Goal: Transaction & Acquisition: Purchase product/service

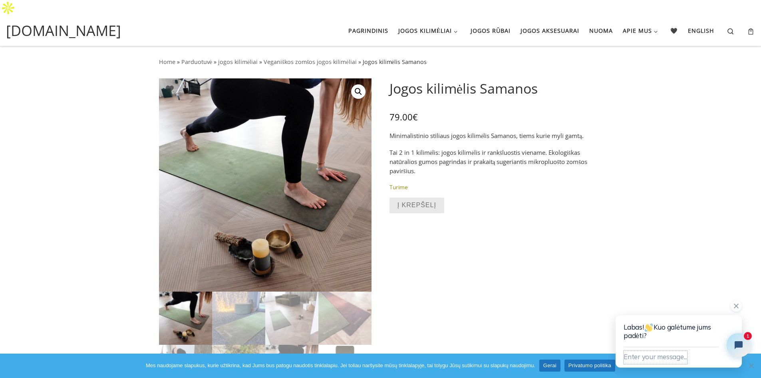
click at [647, 357] on button "Enter your message..." at bounding box center [656, 357] width 64 height 13
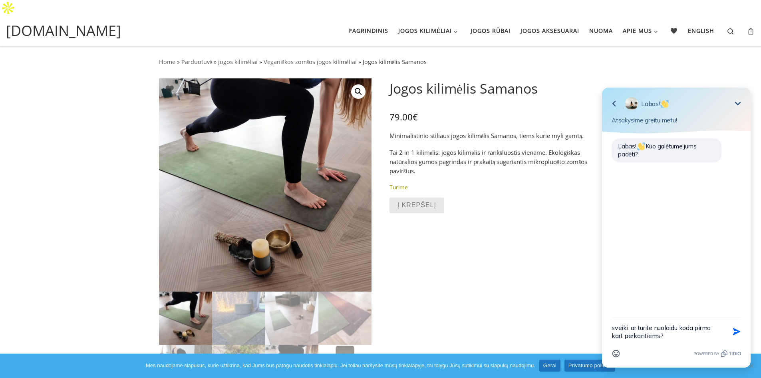
type textarea "sveiki, ar turite nuolaidu koda pirma kart perkantiems?"
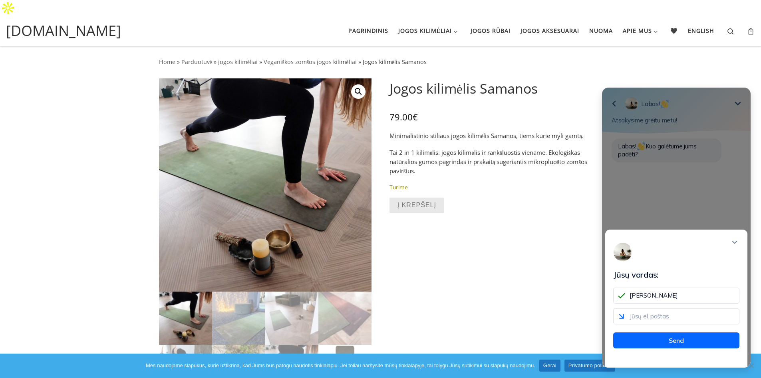
type input "Tomas"
type input "[EMAIL_ADDRESS][DOMAIN_NAME]"
drag, startPoint x: 665, startPoint y: 297, endPoint x: 580, endPoint y: 306, distance: 85.2
click html "Jūsų vardas: Tomas daumis.a@gmail.com Send Go back Labas! Minimize Atsakysime g…"
type input "Daumantas"
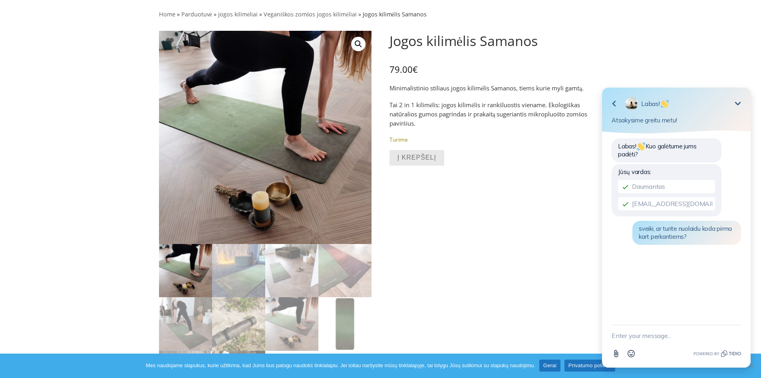
scroll to position [48, 0]
click at [415, 149] on button "Į krepšelį" at bounding box center [417, 157] width 55 height 16
click at [735, 100] on icon "Minimize" at bounding box center [738, 104] width 10 height 10
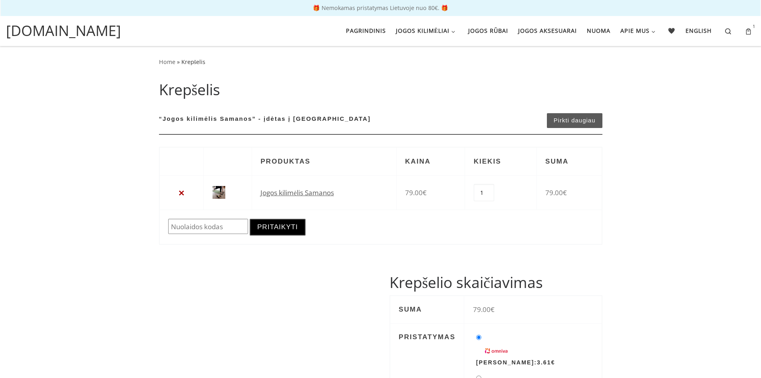
click at [221, 227] on input "Nuolaida:" at bounding box center [208, 227] width 80 height 16
paste input "JOGA23"
type input "JOGA23"
click at [288, 228] on button "Pritaikyti" at bounding box center [278, 227] width 56 height 17
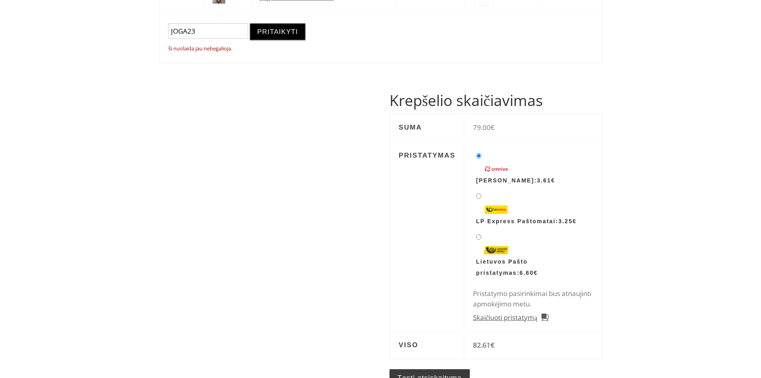
scroll to position [157, 0]
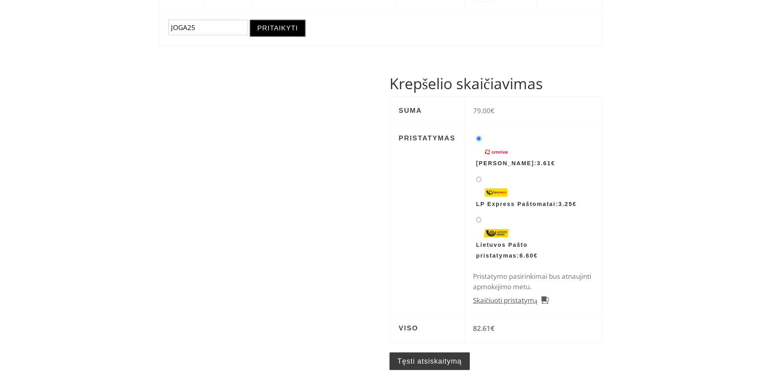
type input "JOGA25"
click at [291, 32] on button "Pritaikyti" at bounding box center [278, 28] width 56 height 17
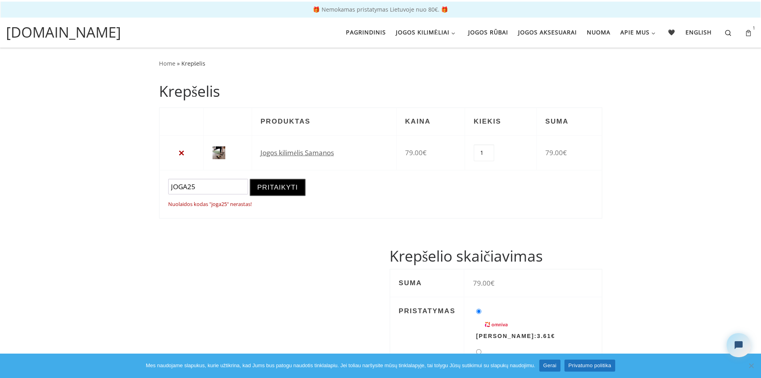
scroll to position [0, 0]
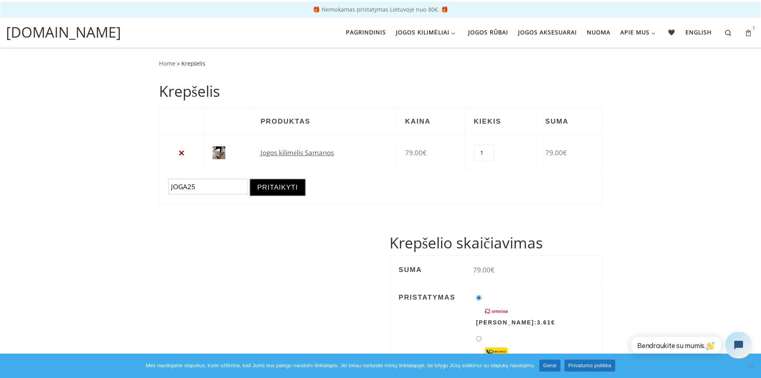
click at [745, 338] on button "Open chat widget" at bounding box center [739, 345] width 26 height 26
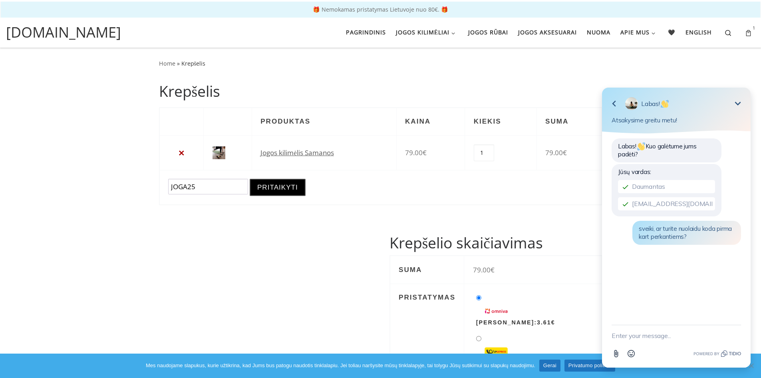
click at [740, 99] on icon "Minimize" at bounding box center [738, 104] width 10 height 10
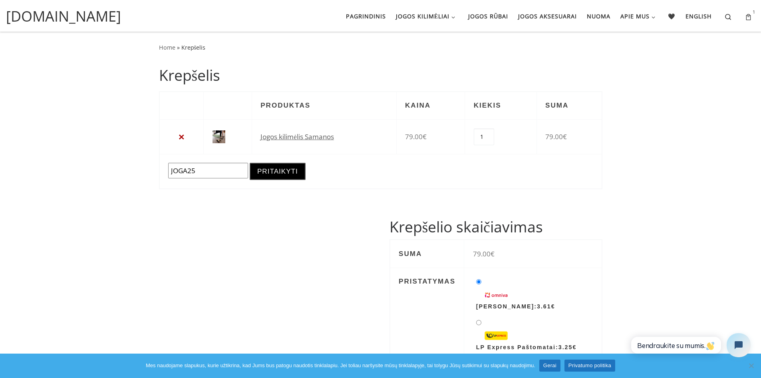
drag, startPoint x: 201, startPoint y: 158, endPoint x: 138, endPoint y: 158, distance: 63.2
click at [139, 158] on div "Home » Krepšelis Krepšelis Pašalinti prekę Thumbnail image Produktas Kaina Kiek…" at bounding box center [380, 302] width 761 height 540
paste input "Samanos"
type input "Samanos"
click at [288, 163] on button "Pritaikyti" at bounding box center [278, 171] width 56 height 17
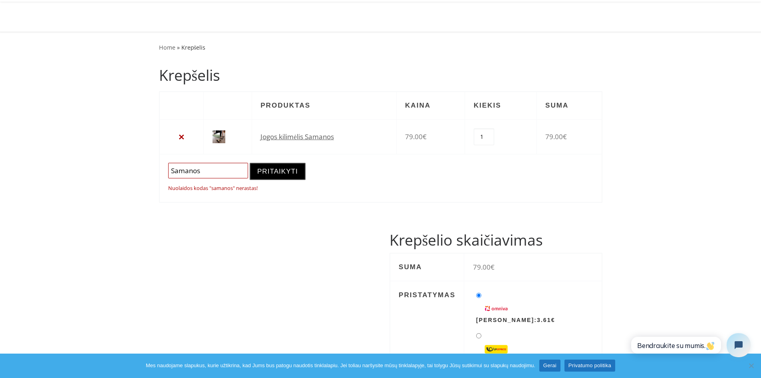
scroll to position [141, 0]
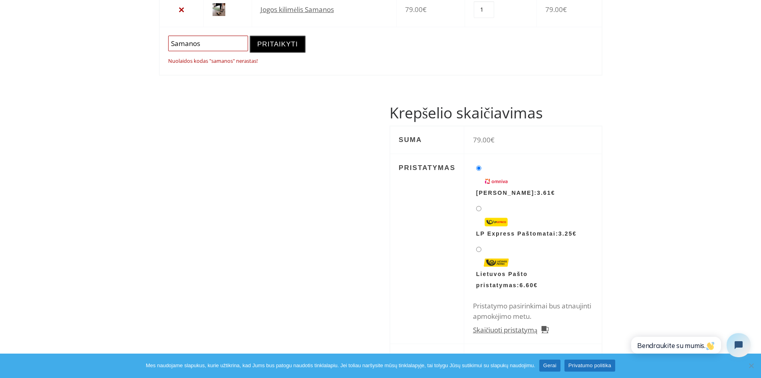
drag, startPoint x: 203, startPoint y: 32, endPoint x: 0, endPoint y: 33, distance: 202.6
click at [0, 33] on div "Home » Krepšelis Krepšelis Pašalinti prekę Thumbnail image Produktas Kaina Kiek…" at bounding box center [380, 181] width 761 height 553
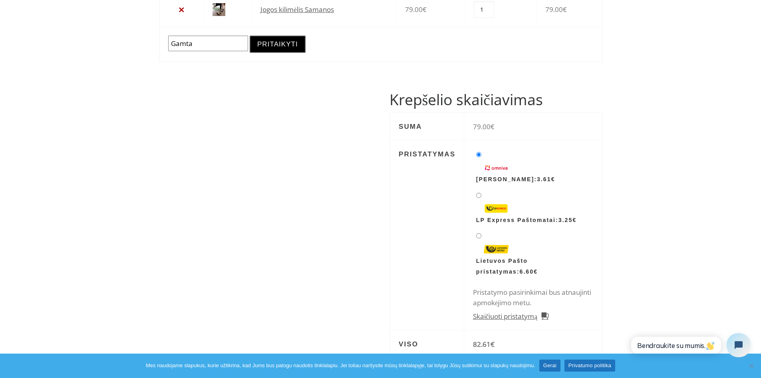
type input "Gamta"
click at [250, 36] on button "Pritaikyti" at bounding box center [278, 44] width 56 height 17
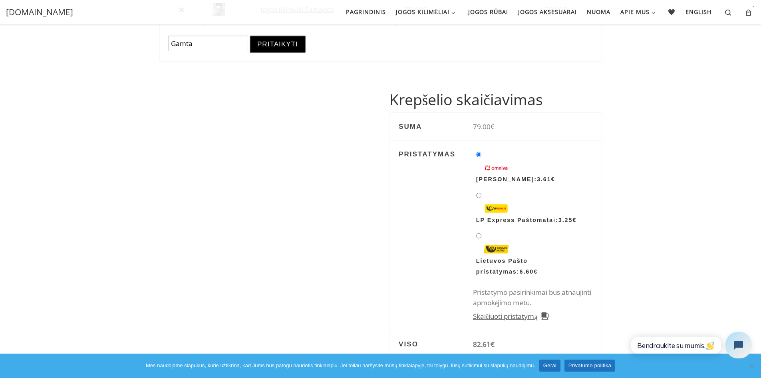
click at [737, 347] on icon "Open chat widget" at bounding box center [739, 345] width 9 height 9
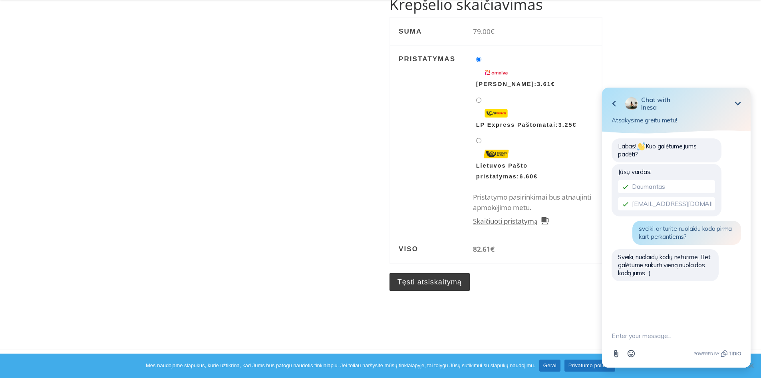
scroll to position [237, 0]
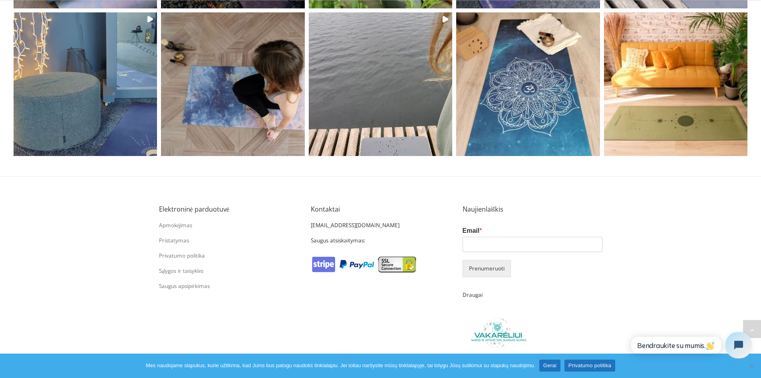
click at [731, 341] on button "Open chat widget" at bounding box center [739, 345] width 26 height 26
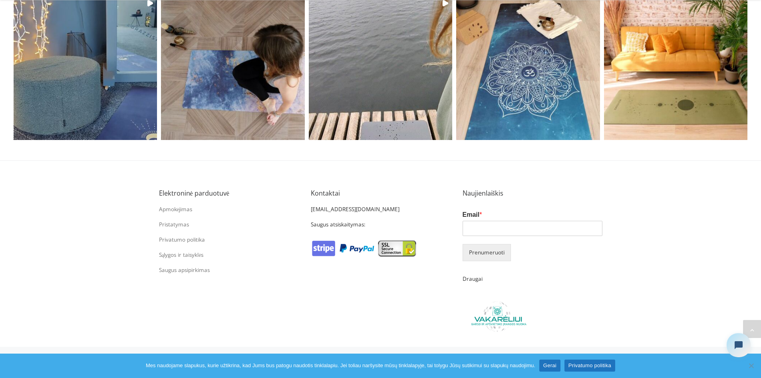
scroll to position [1780, 0]
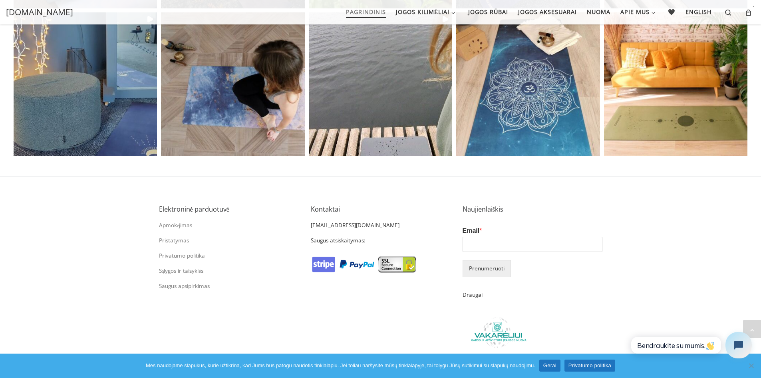
click at [735, 347] on icon "Open chat widget" at bounding box center [739, 345] width 10 height 10
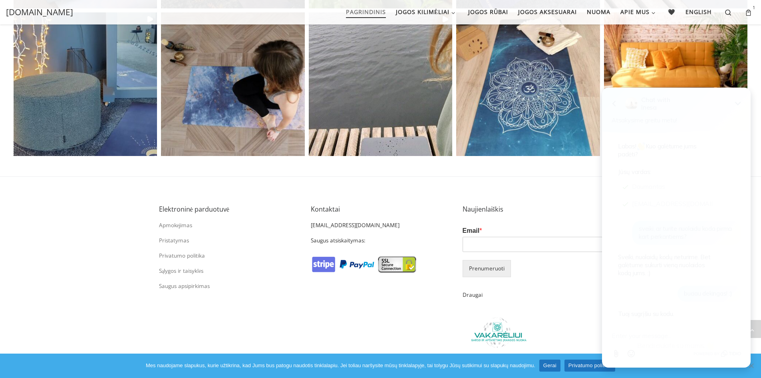
scroll to position [63, 0]
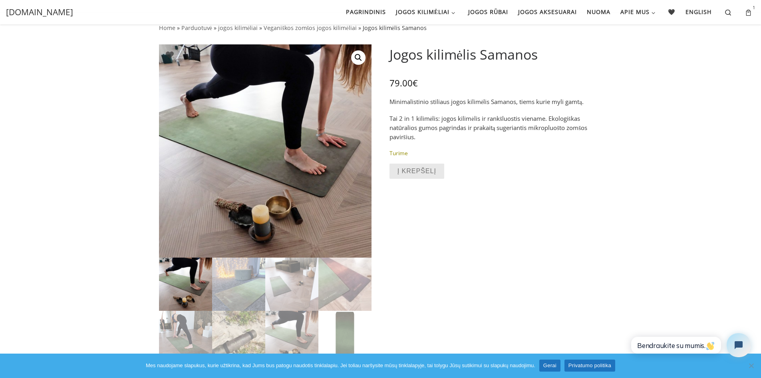
scroll to position [32, 0]
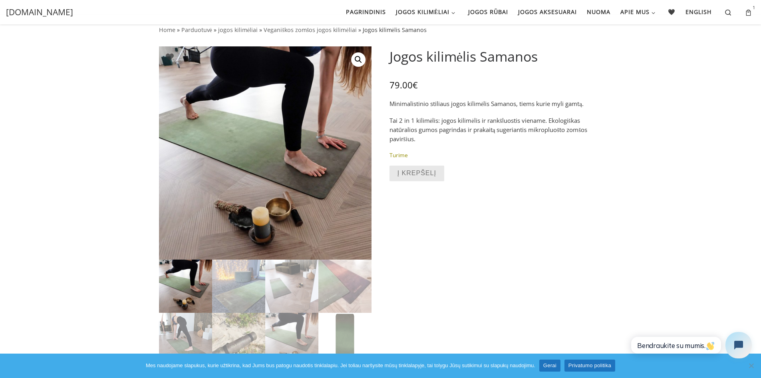
click at [743, 352] on button "Open chat widget" at bounding box center [739, 345] width 26 height 26
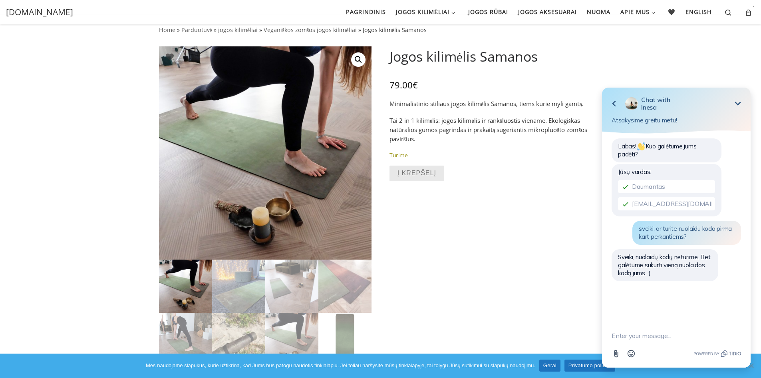
click at [655, 333] on textarea "New message" at bounding box center [676, 335] width 129 height 21
type textarea "buciau dekingas! :)"
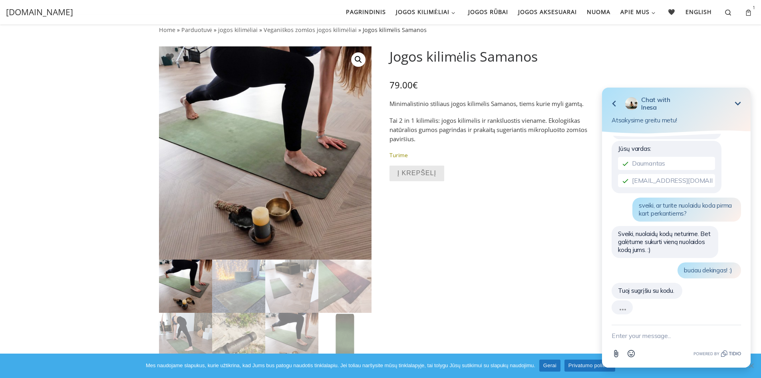
scroll to position [8, 0]
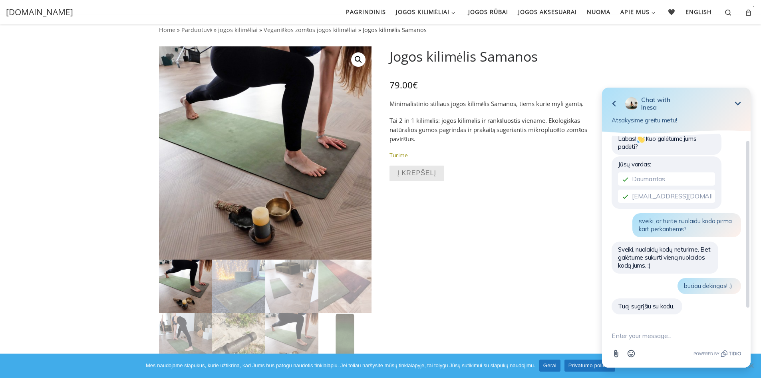
click at [668, 302] on span "Tuoj sugrįšiu su kodu." at bounding box center [646, 306] width 56 height 8
click at [668, 302] on div "Tuoj sugrįšiu su kodu." at bounding box center [647, 306] width 71 height 16
click at [668, 302] on span "Tuoj sugrįšiu su kodu." at bounding box center [646, 306] width 56 height 8
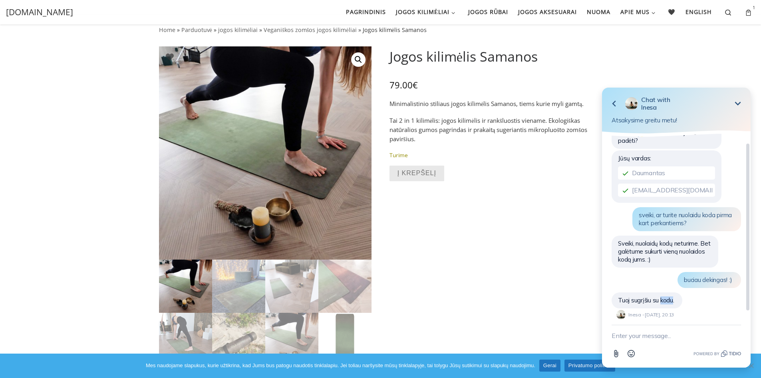
click at [668, 302] on div "Tuoj sugrįšiu su kodu. Inesa - Today, 20:13" at bounding box center [647, 300] width 71 height 16
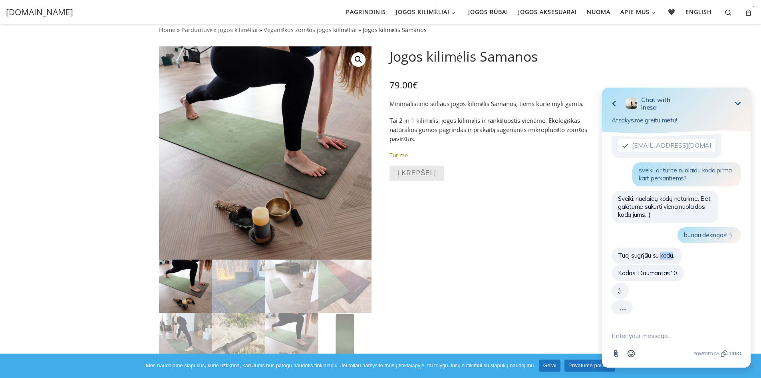
scroll to position [43, 0]
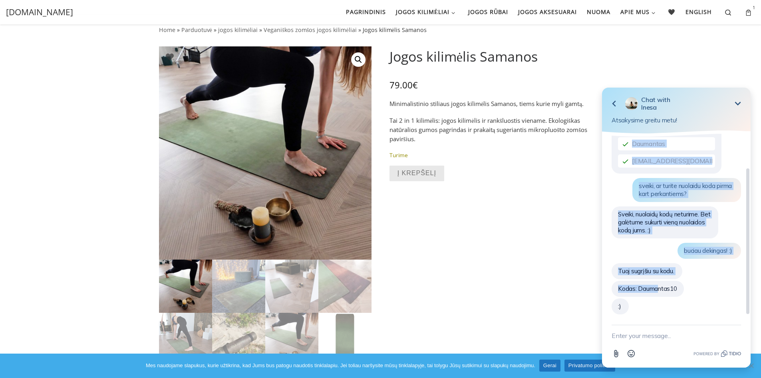
drag, startPoint x: 687, startPoint y: 287, endPoint x: 661, endPoint y: 288, distance: 26.0
click at [659, 289] on div "Labas! Kuo galėtume jums padėti? Jūsų vardas: Daumantas daumis.a@gmail.com svei…" at bounding box center [676, 210] width 129 height 230
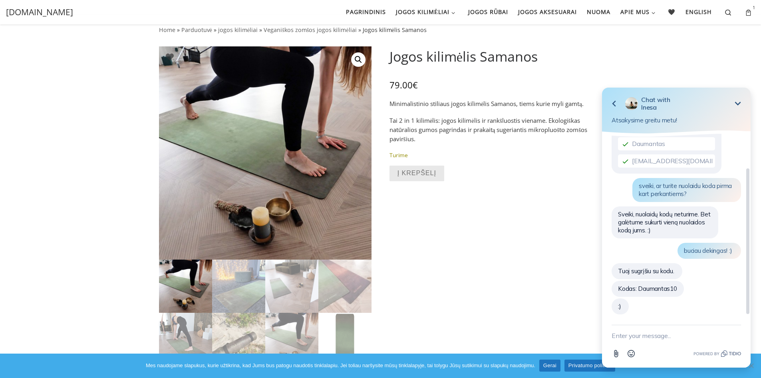
click at [661, 288] on span "Kodas: Daumantas10" at bounding box center [647, 289] width 59 height 8
drag, startPoint x: 684, startPoint y: 287, endPoint x: 639, endPoint y: 288, distance: 44.4
click at [639, 288] on div "Kodas: Daumantas10 Inesa - Today, 20:16" at bounding box center [648, 289] width 72 height 16
copy span "Daumantas10"
click at [640, 341] on textarea "New message" at bounding box center [676, 335] width 129 height 21
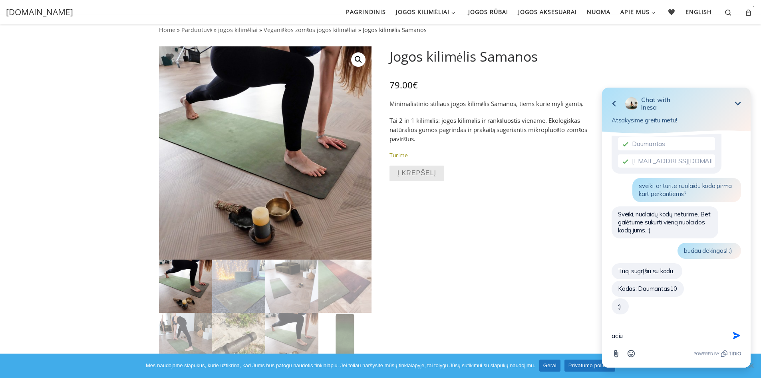
type textarea "aciu!"
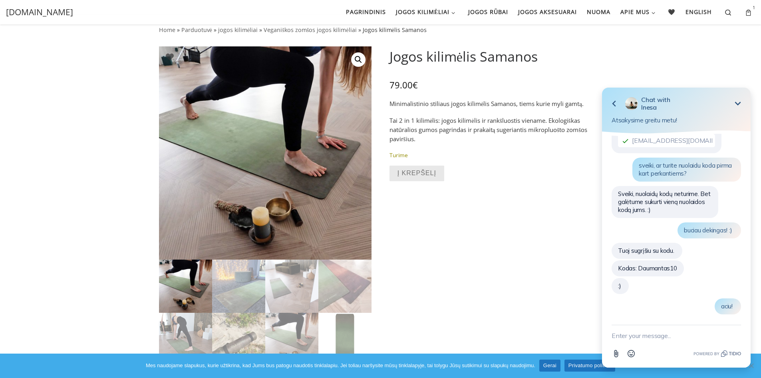
click at [502, 120] on p "Tai 2 in 1 kilimėlis: jogos kilimėlis ir rankšluostis viename. Ekologiškas natū…" at bounding box center [496, 130] width 213 height 28
click at [735, 100] on icon "Minimize" at bounding box center [738, 104] width 10 height 10
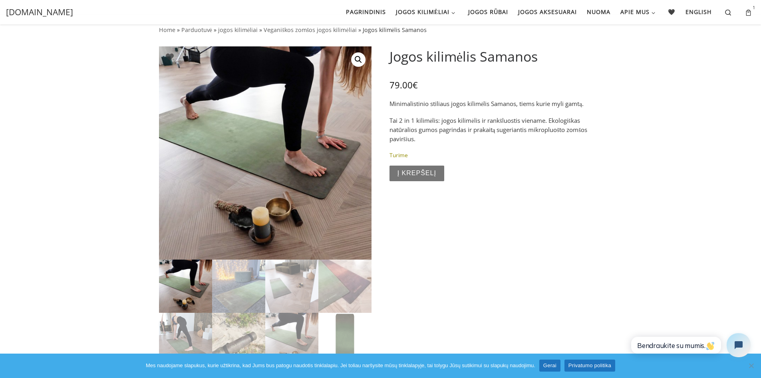
click at [428, 165] on button "Į krepšelį" at bounding box center [417, 173] width 55 height 16
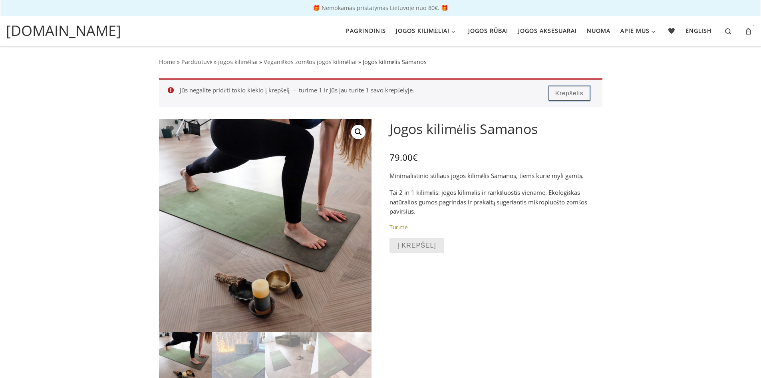
click at [576, 90] on link "Krepšelis" at bounding box center [570, 93] width 42 height 15
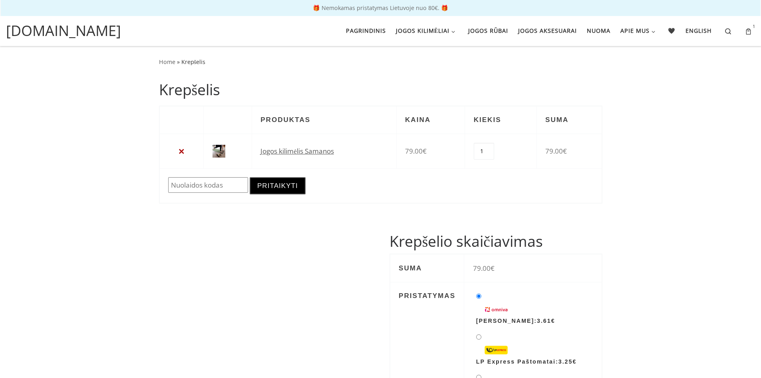
click at [221, 182] on input "Nuolaida:" at bounding box center [208, 185] width 80 height 16
paste input "Daumantas10"
type input "Daumantas10"
click at [270, 179] on button "Pritaikyti" at bounding box center [278, 185] width 56 height 17
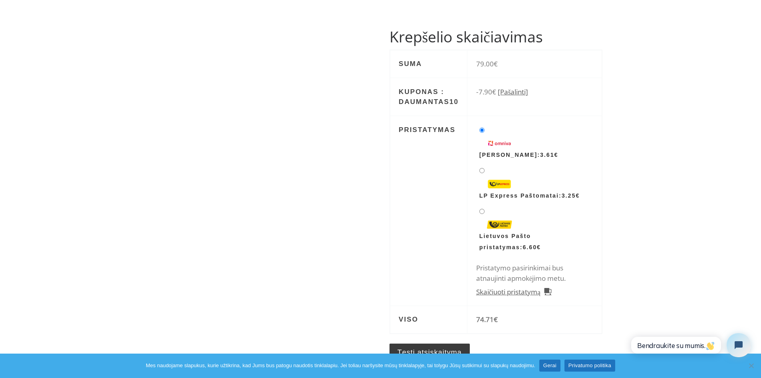
click at [484, 165] on li "LP Express Paštomatai: 3.25 €" at bounding box center [534, 183] width 117 height 37
click at [484, 168] on input "LP Express Paštomatai: 3.25 €" at bounding box center [482, 170] width 5 height 5
radio input "true"
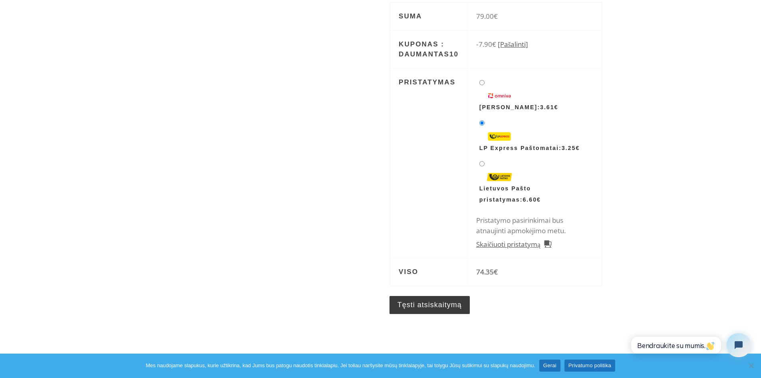
scroll to position [305, 0]
click at [426, 295] on link "Tęsti atsiskaitymą" at bounding box center [430, 304] width 80 height 18
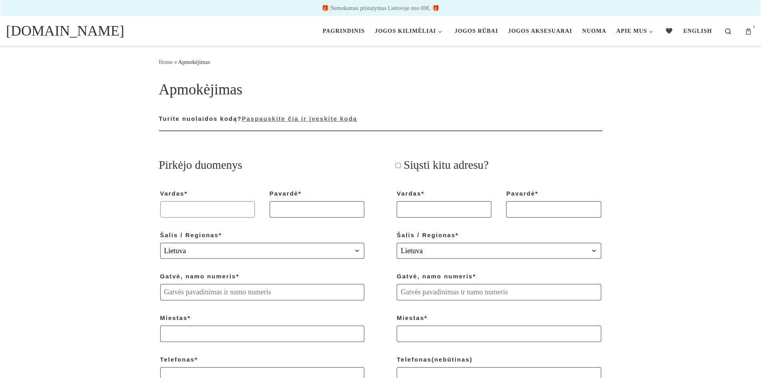
click at [211, 212] on input "Vardas *" at bounding box center [207, 209] width 95 height 16
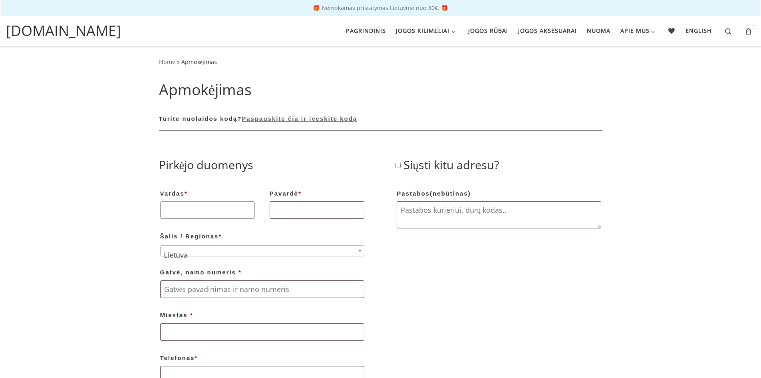
click at [217, 203] on input "Vardas *" at bounding box center [207, 210] width 95 height 18
click at [197, 210] on input "Vardas *" at bounding box center [207, 210] width 95 height 18
type input "Daumantas"
type input "[PERSON_NAME]"
type input "Filaretu G. 71"
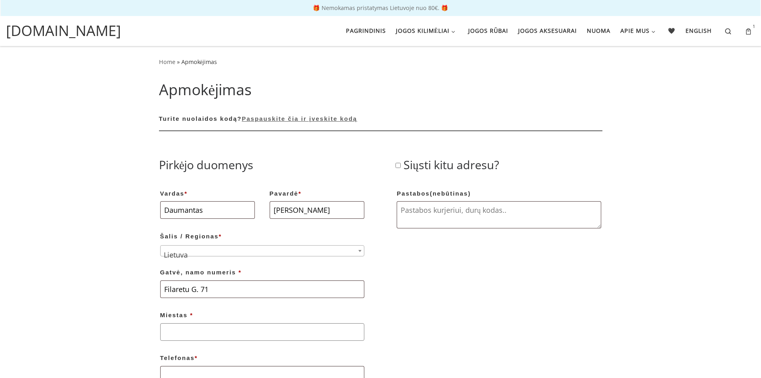
type input "[GEOGRAPHIC_DATA]"
type input "[PHONE_NUMBER]"
type input "[EMAIL_ADDRESS][DOMAIN_NAME]"
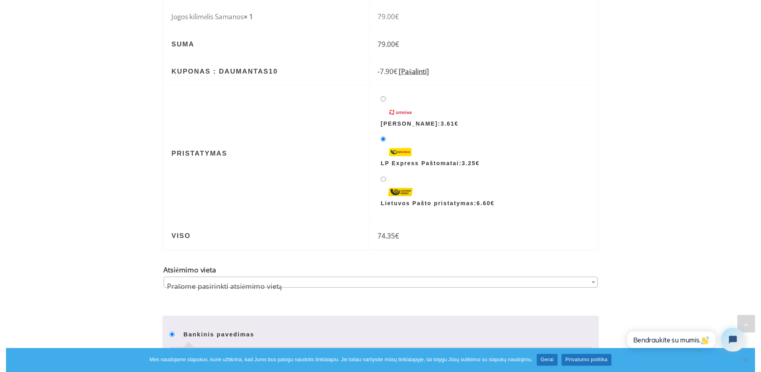
scroll to position [528, 0]
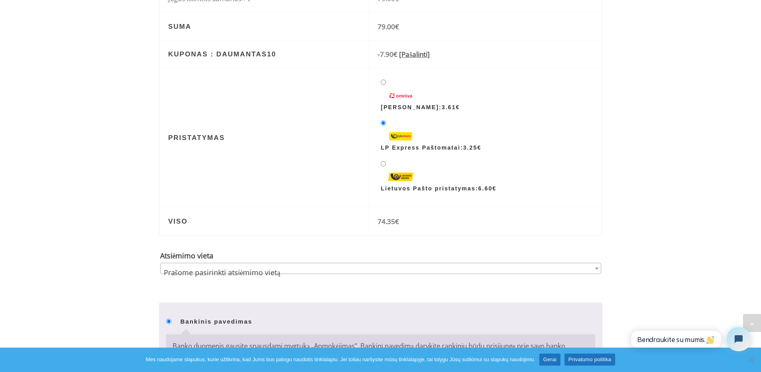
click at [313, 263] on span "Prašome pasirinkti atsiėmimo vietą" at bounding box center [381, 272] width 440 height 18
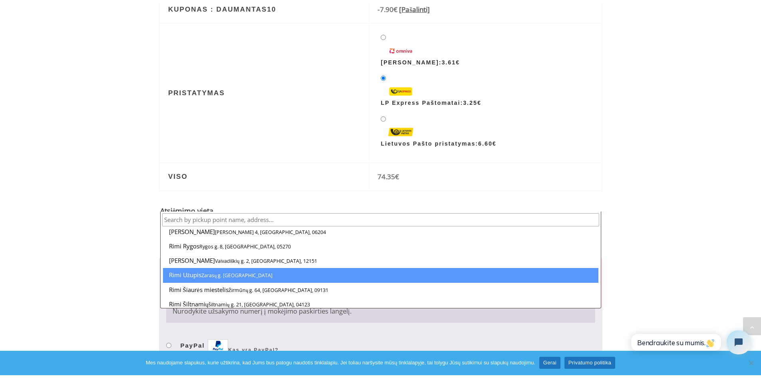
scroll to position [1535, 0]
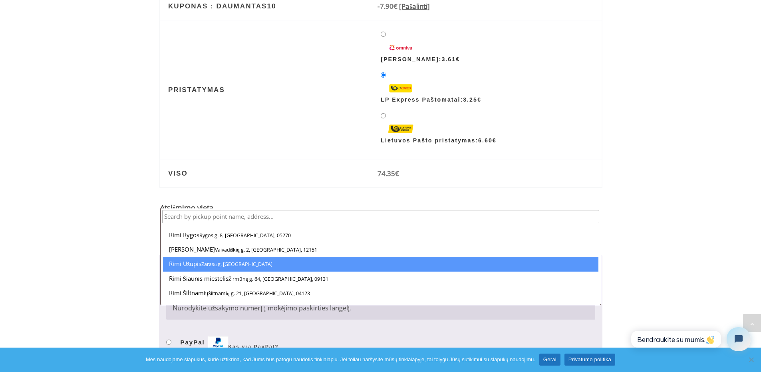
select select "0132"
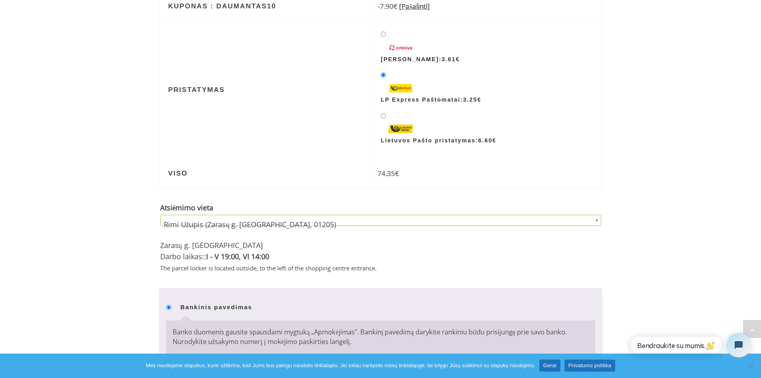
click at [683, 228] on div "Home » Apmokėjimas Apmokėjimas Turite nuolaidos kodą? Paspauskite čia ir įveski…" at bounding box center [380, 24] width 761 height 1074
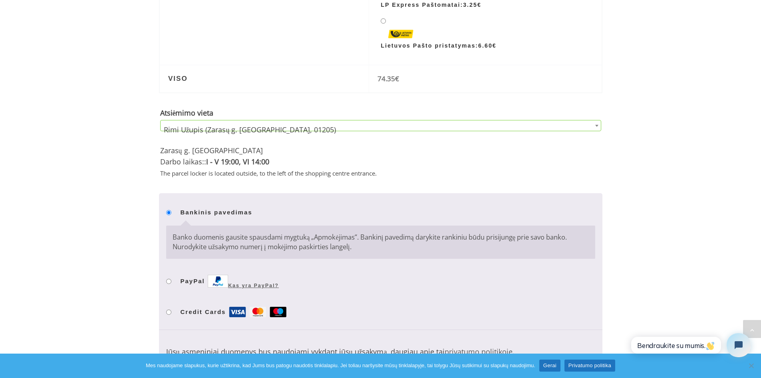
scroll to position [671, 0]
click at [185, 305] on label "Credit Cards" at bounding box center [234, 311] width 107 height 12
click at [171, 308] on input "Credit Cards" at bounding box center [168, 310] width 5 height 5
radio input "true"
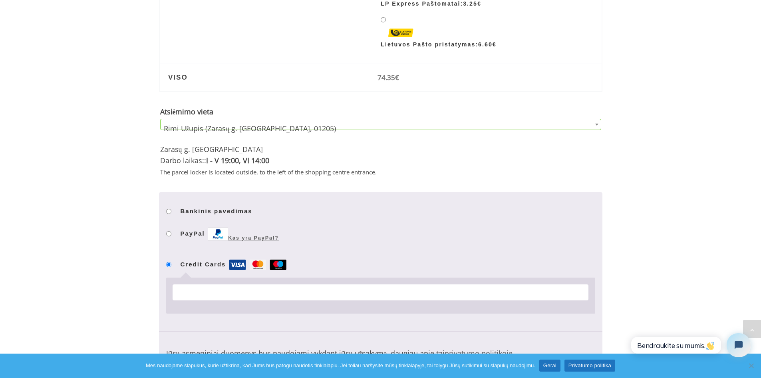
click at [192, 227] on label "PayPal Kas yra PayPal?" at bounding box center [230, 237] width 98 height 21
click at [171, 231] on input "PayPal Kas yra PayPal?" at bounding box center [168, 233] width 5 height 5
radio input "true"
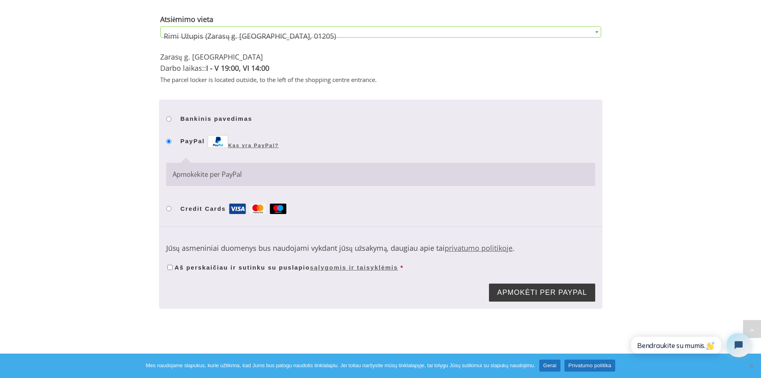
scroll to position [767, 0]
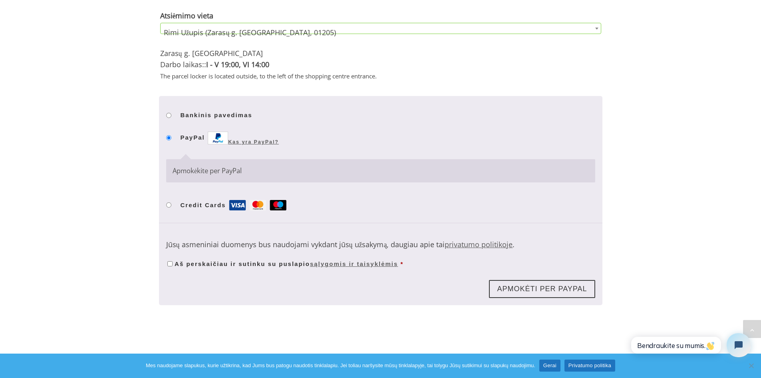
click at [562, 280] on button "Apmokėti per PayPal" at bounding box center [542, 289] width 106 height 18
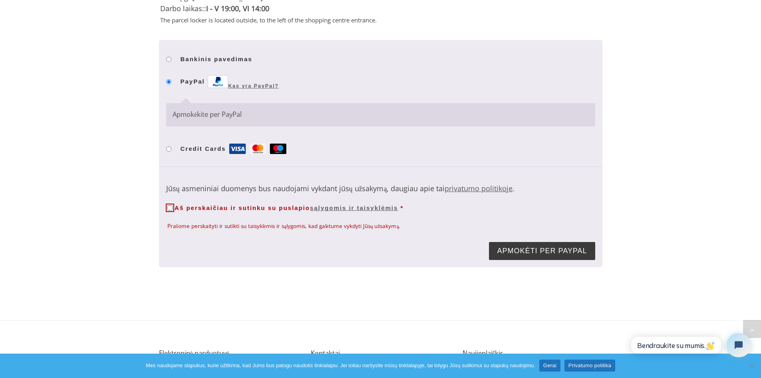
scroll to position [871, 0]
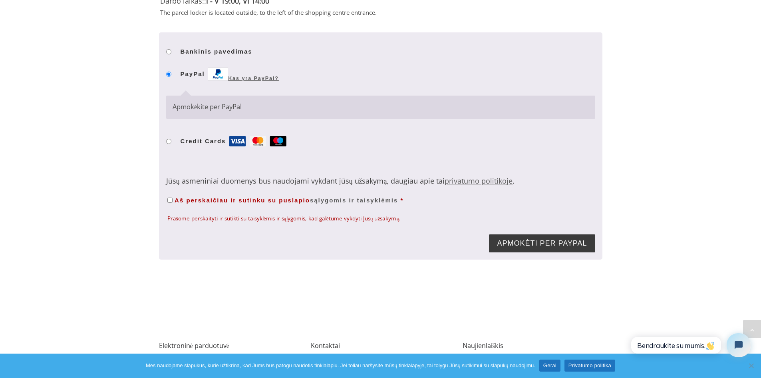
click at [167, 197] on input "Aš perskaičiau ir sutinku su puslapio sąlygomis ir taisyklėmis *" at bounding box center [169, 199] width 5 height 5
checkbox input "true"
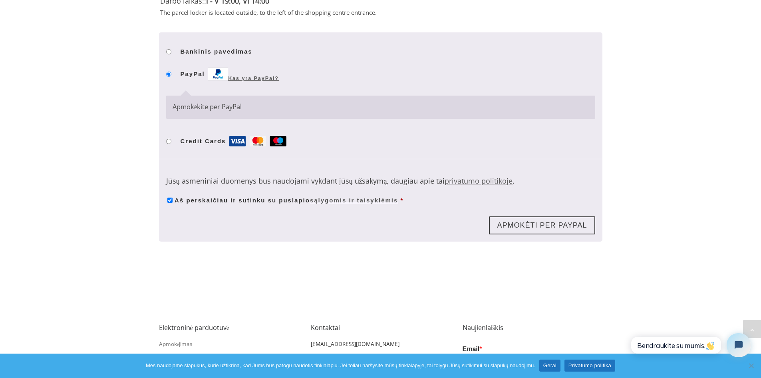
click at [518, 216] on button "Apmokėti per PayPal" at bounding box center [542, 225] width 106 height 18
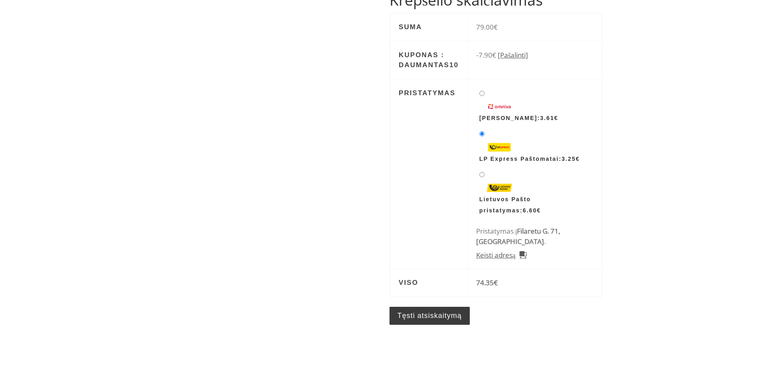
scroll to position [288, 0]
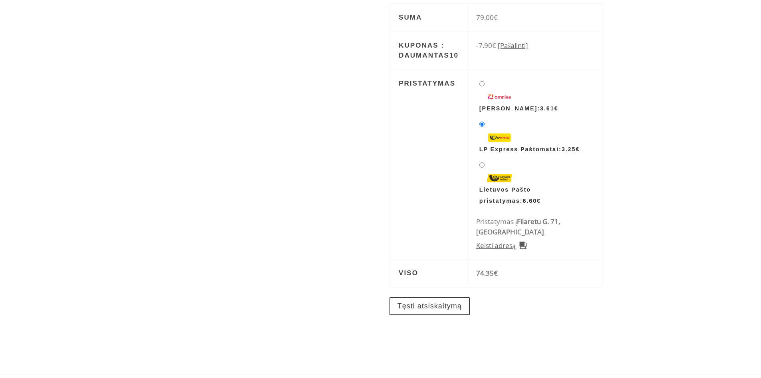
click at [441, 297] on link "Tęsti atsiskaitymą" at bounding box center [430, 306] width 80 height 18
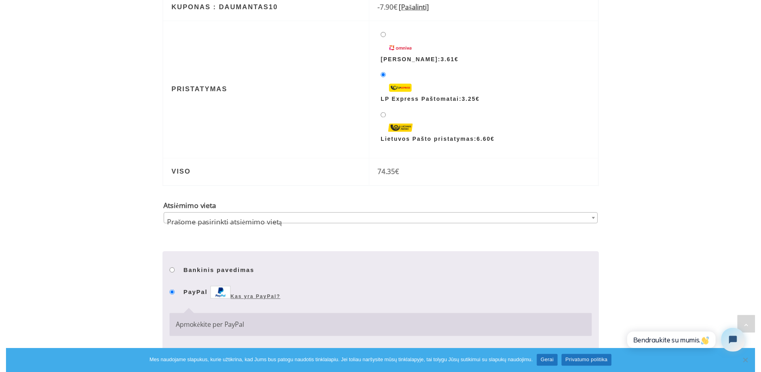
scroll to position [576, 0]
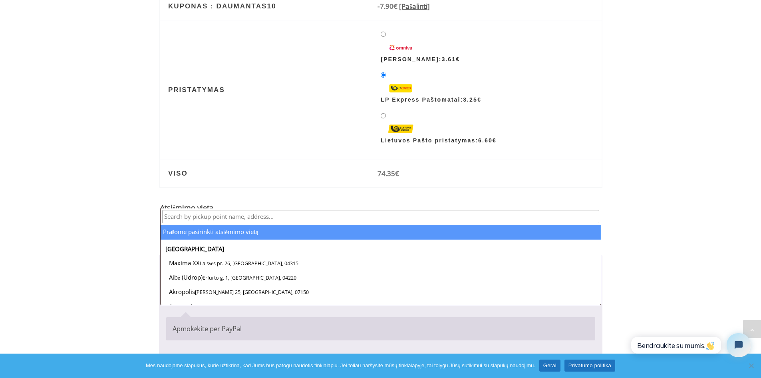
click at [472, 215] on span "Prašome pasirinkti atsiėmimo vietą" at bounding box center [381, 224] width 440 height 18
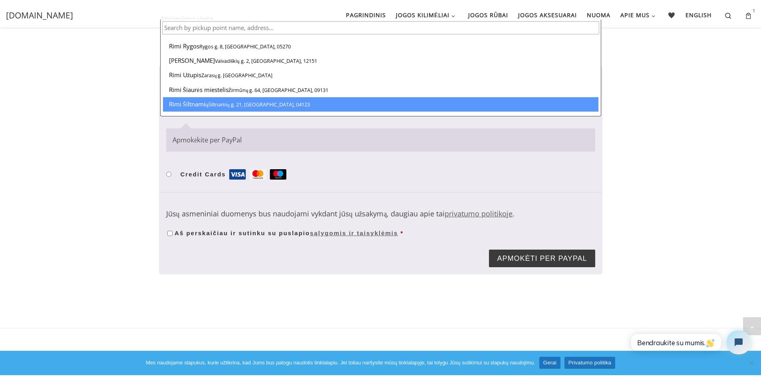
scroll to position [1534, 0]
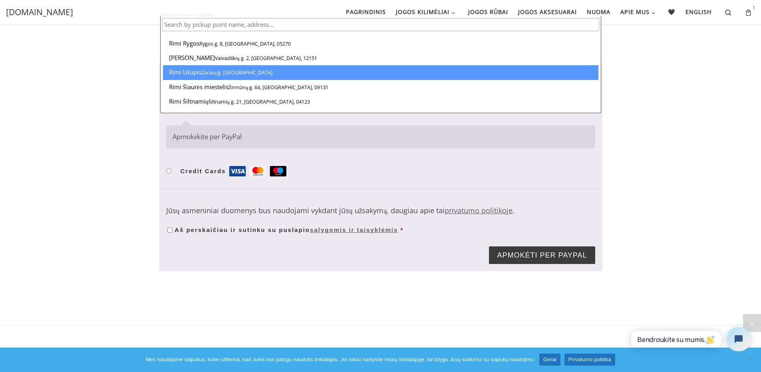
select select "0132"
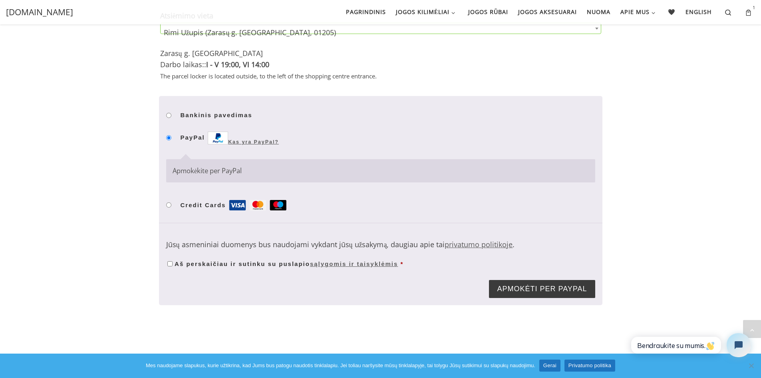
click at [205, 109] on label "Bankinis pavedimas" at bounding box center [217, 115] width 72 height 12
click at [171, 113] on input "Bankinis pavedimas" at bounding box center [168, 115] width 5 height 5
radio input "true"
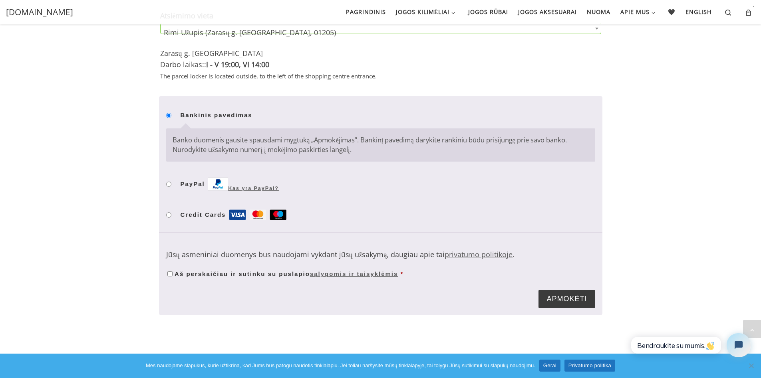
click at [206, 209] on label "Credit Cards" at bounding box center [234, 215] width 107 height 12
click at [171, 212] on input "Credit Cards" at bounding box center [168, 214] width 5 height 5
radio input "true"
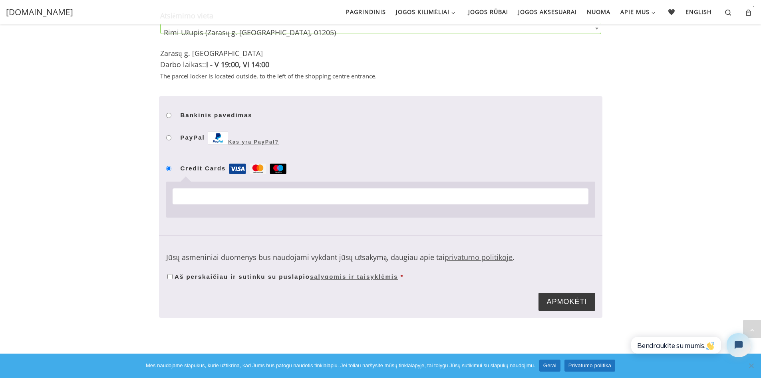
click at [359, 188] on div "Apmokėjimas" at bounding box center [381, 196] width 416 height 16
click at [177, 273] on span "Aš perskaičiau ir sutinku su puslapio sąlygomis ir taisyklėmis" at bounding box center [286, 276] width 223 height 7
click at [173, 274] on input "Aš perskaičiau ir sutinku su puslapio sąlygomis ir taisyklėmis *" at bounding box center [169, 276] width 5 height 5
checkbox input "true"
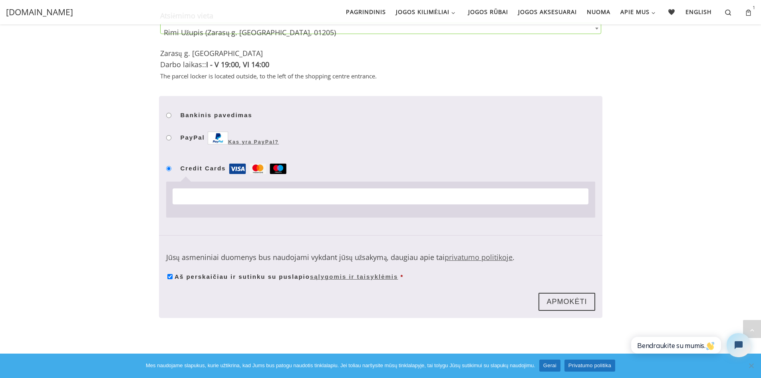
click at [564, 293] on button "Apmokėti" at bounding box center [567, 302] width 56 height 18
click at [553, 360] on link "Gerai" at bounding box center [550, 365] width 21 height 12
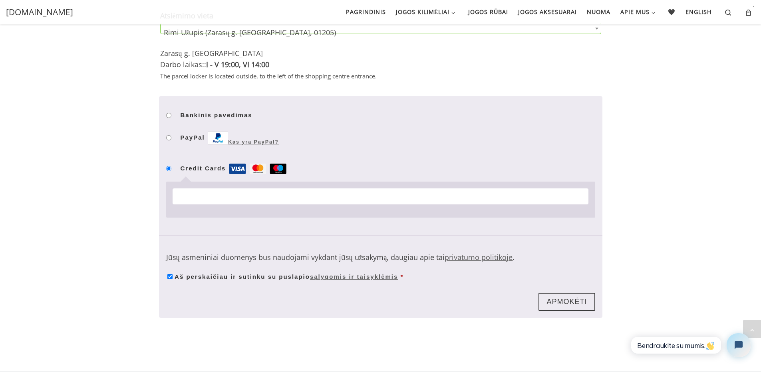
click at [578, 293] on button "Apmokėti" at bounding box center [567, 302] width 56 height 18
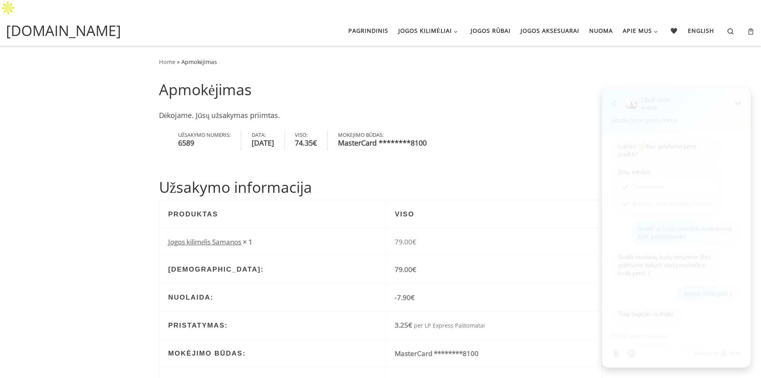
scroll to position [63, 0]
